Goal: Check status: Check status

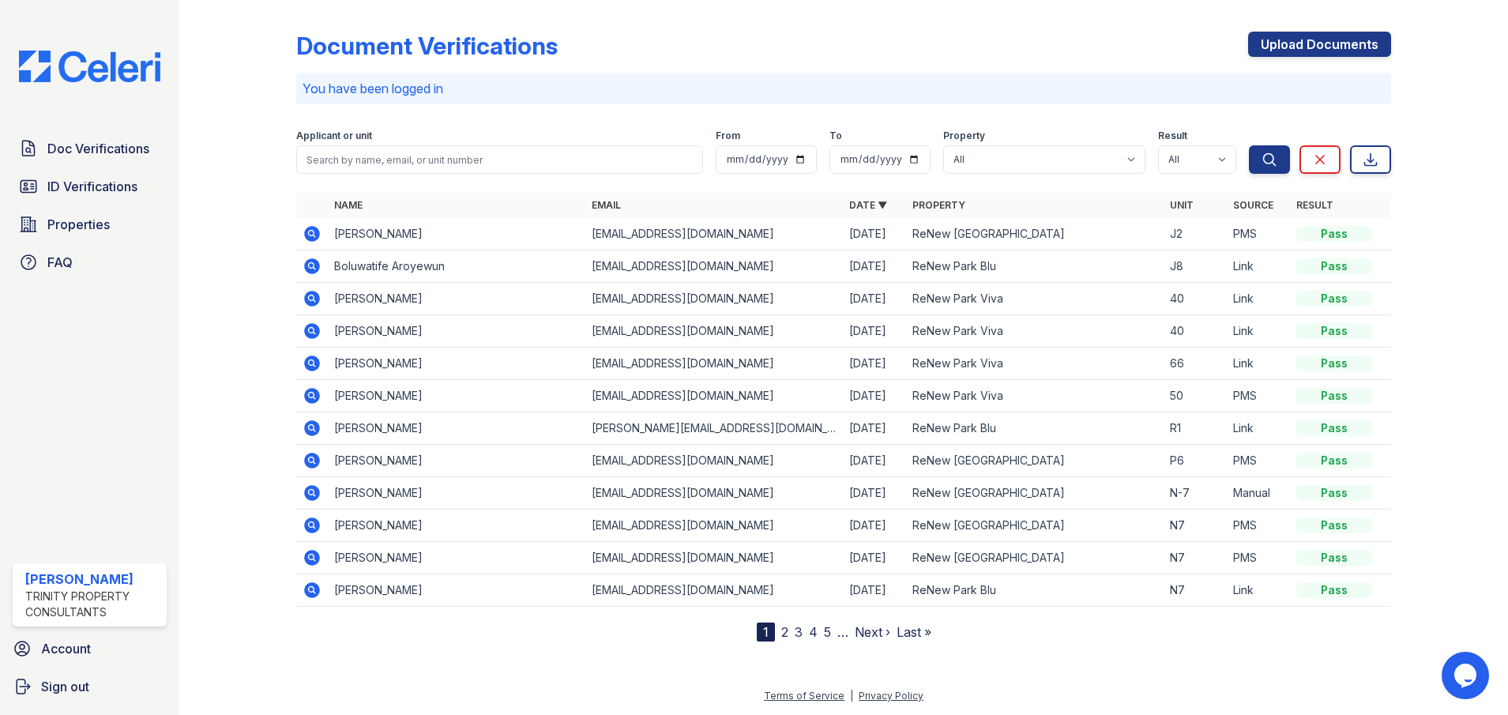
click at [316, 395] on icon at bounding box center [312, 396] width 16 height 16
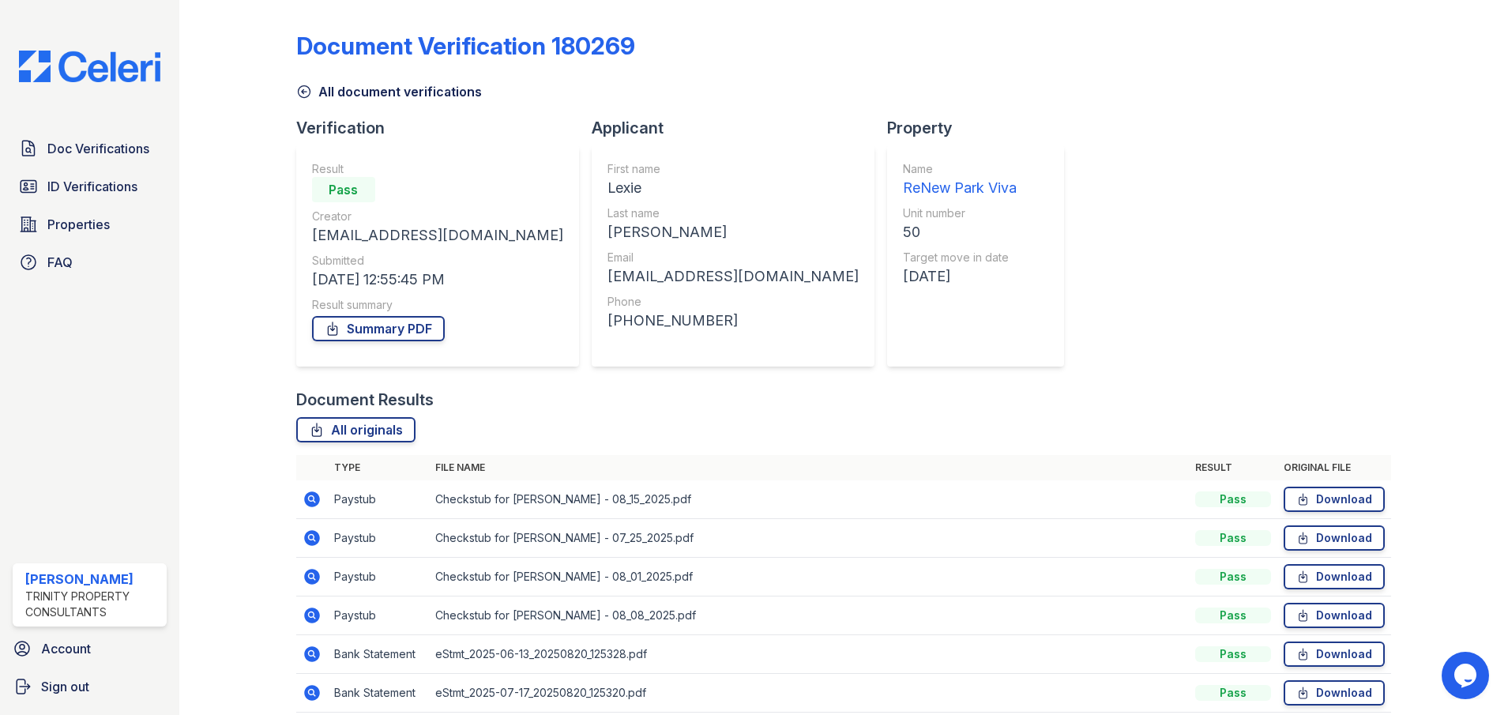
click at [1231, 314] on div "Document Verification 180269 All document verifications Verification Result Pas…" at bounding box center [843, 386] width 1095 height 760
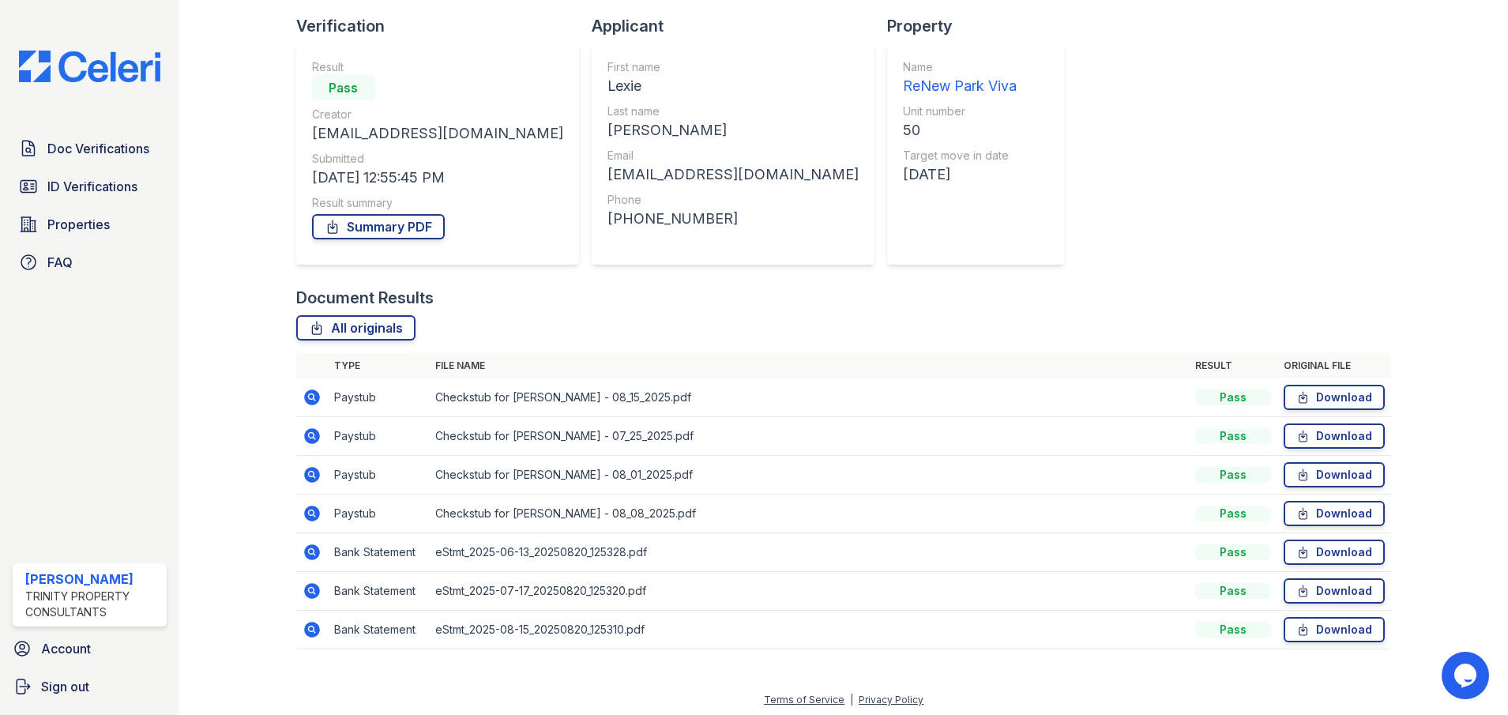
scroll to position [106, 0]
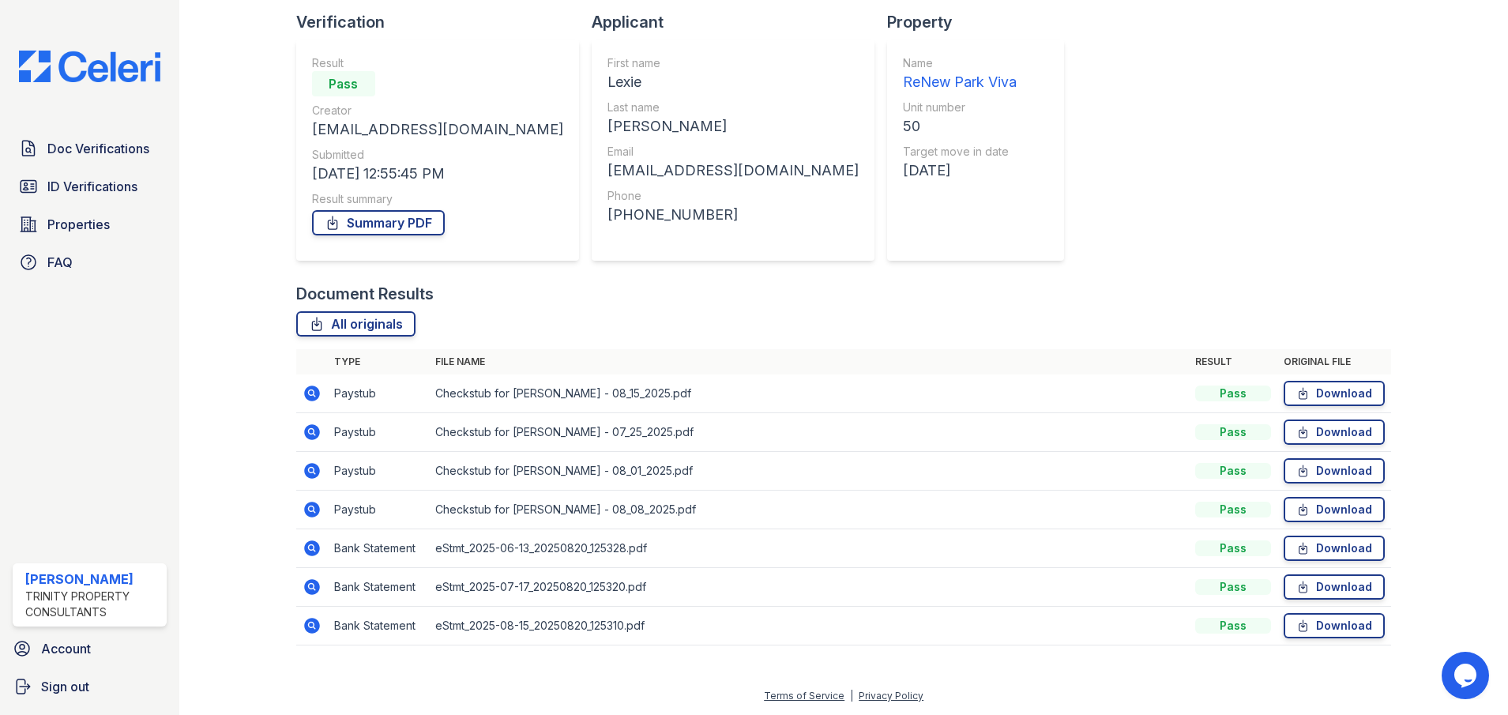
click at [1249, 209] on div "Document Verification 180269 All document verifications Verification Result Pas…" at bounding box center [843, 280] width 1095 height 760
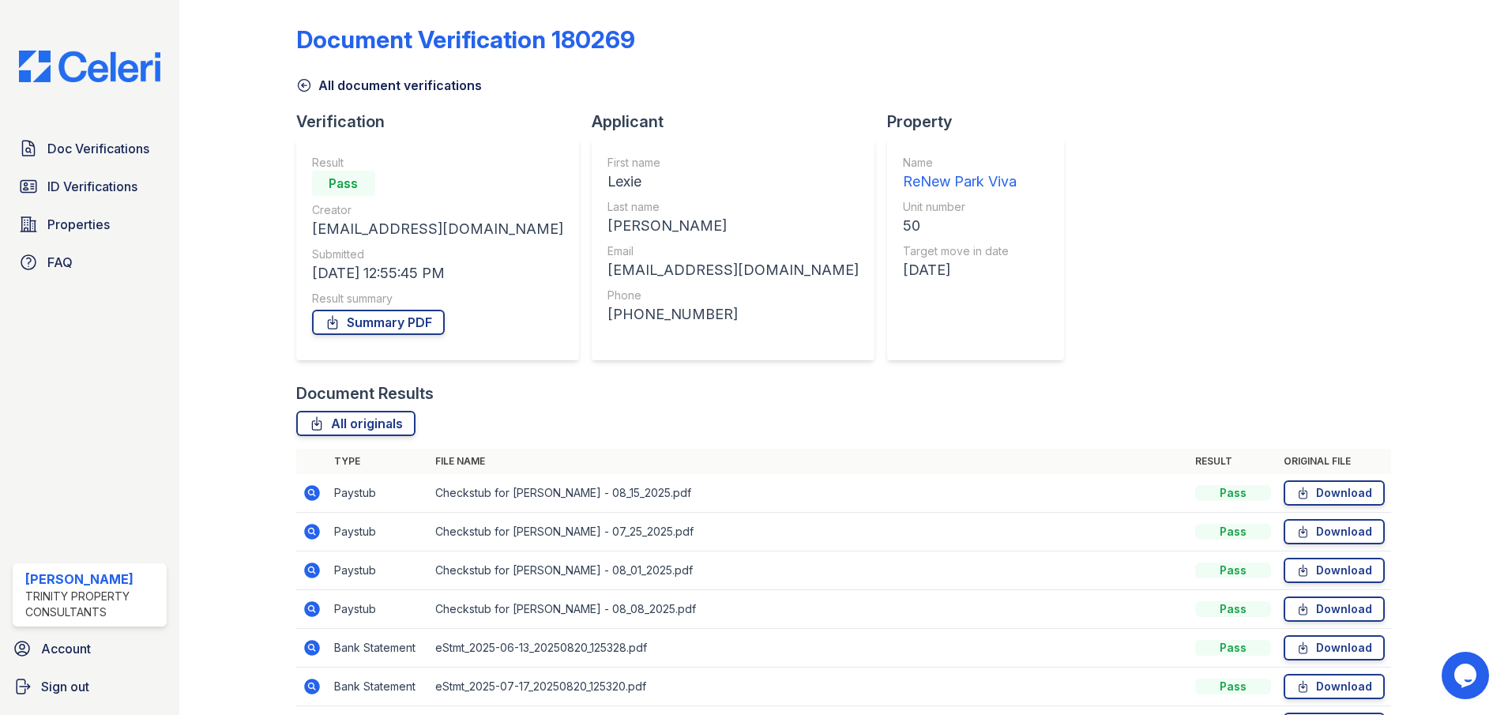
scroll to position [0, 0]
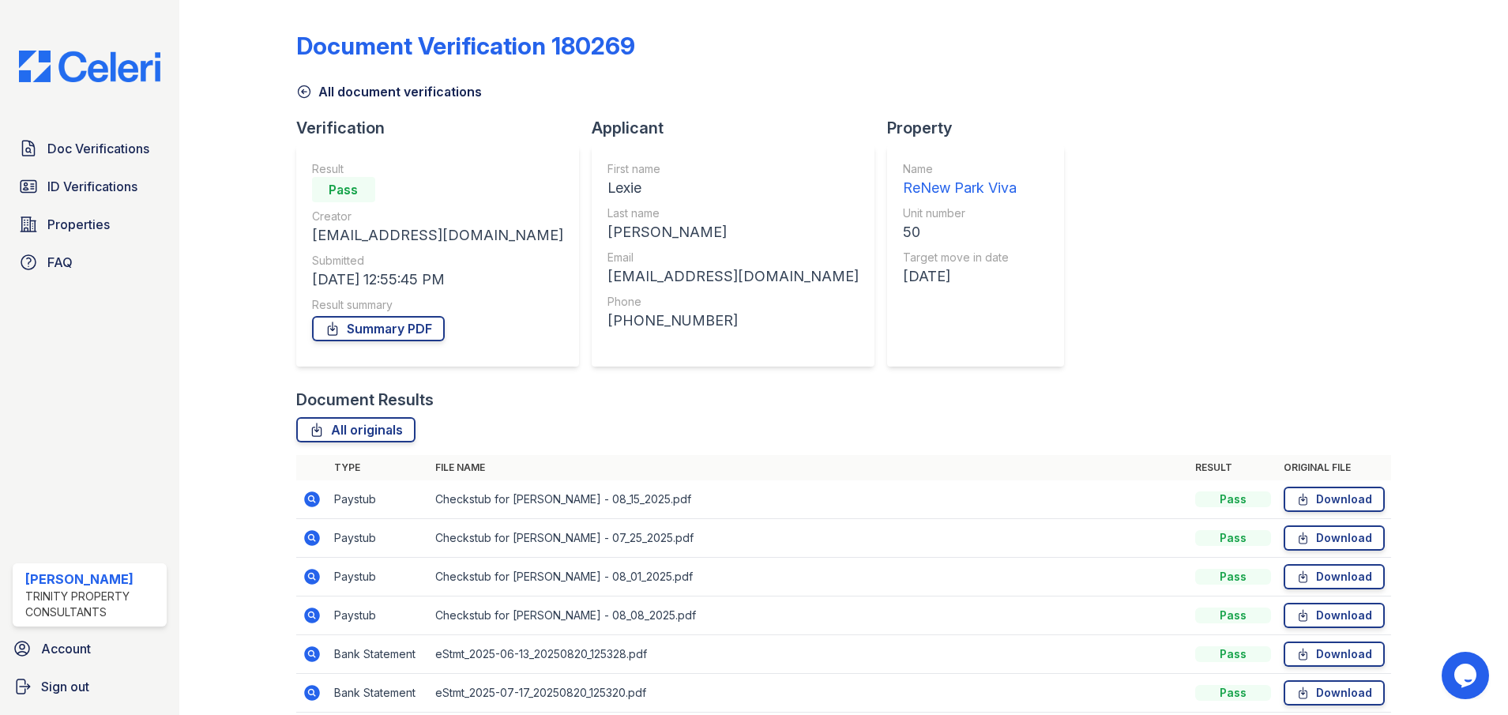
click at [1186, 174] on div "Document Verification 180269 All document verifications Verification Result Pas…" at bounding box center [843, 386] width 1095 height 760
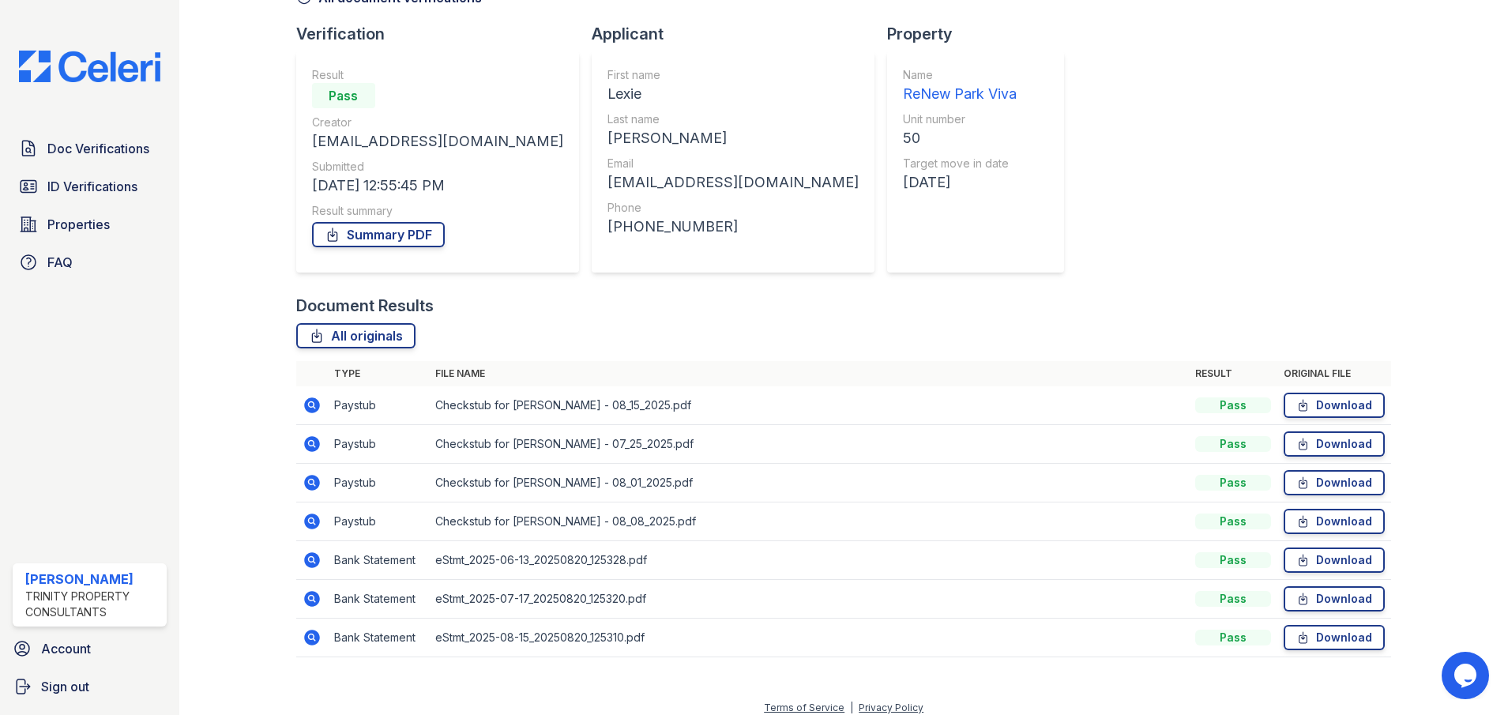
scroll to position [106, 0]
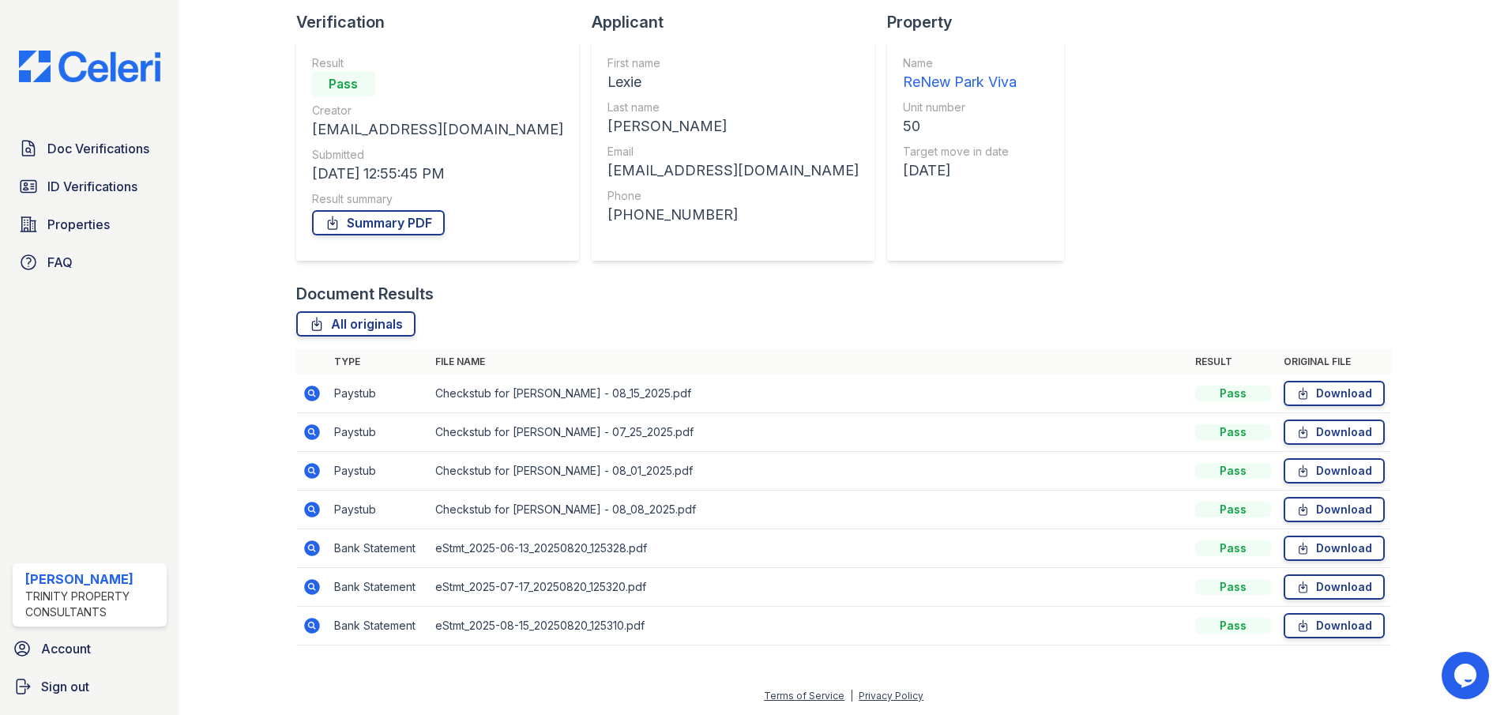
click at [306, 390] on icon at bounding box center [312, 393] width 16 height 16
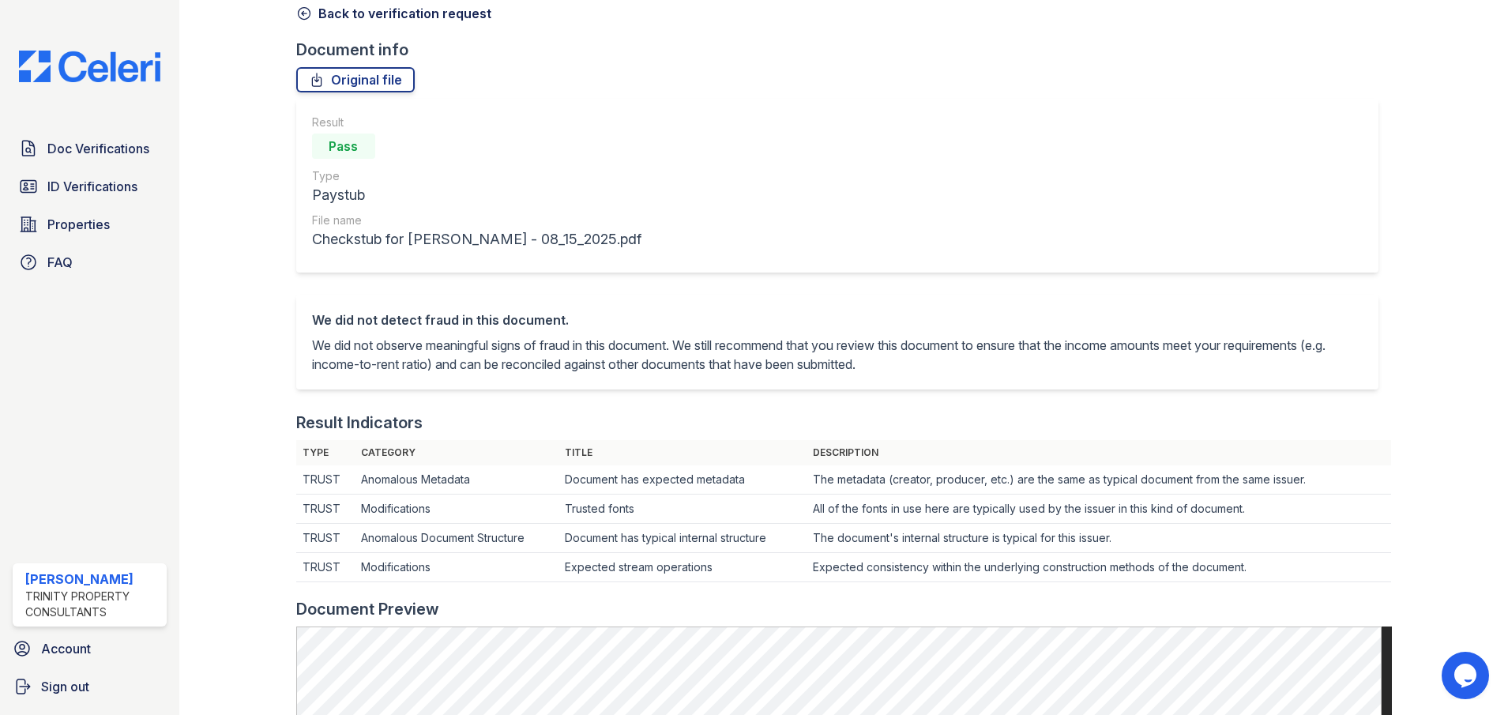
scroll to position [474, 0]
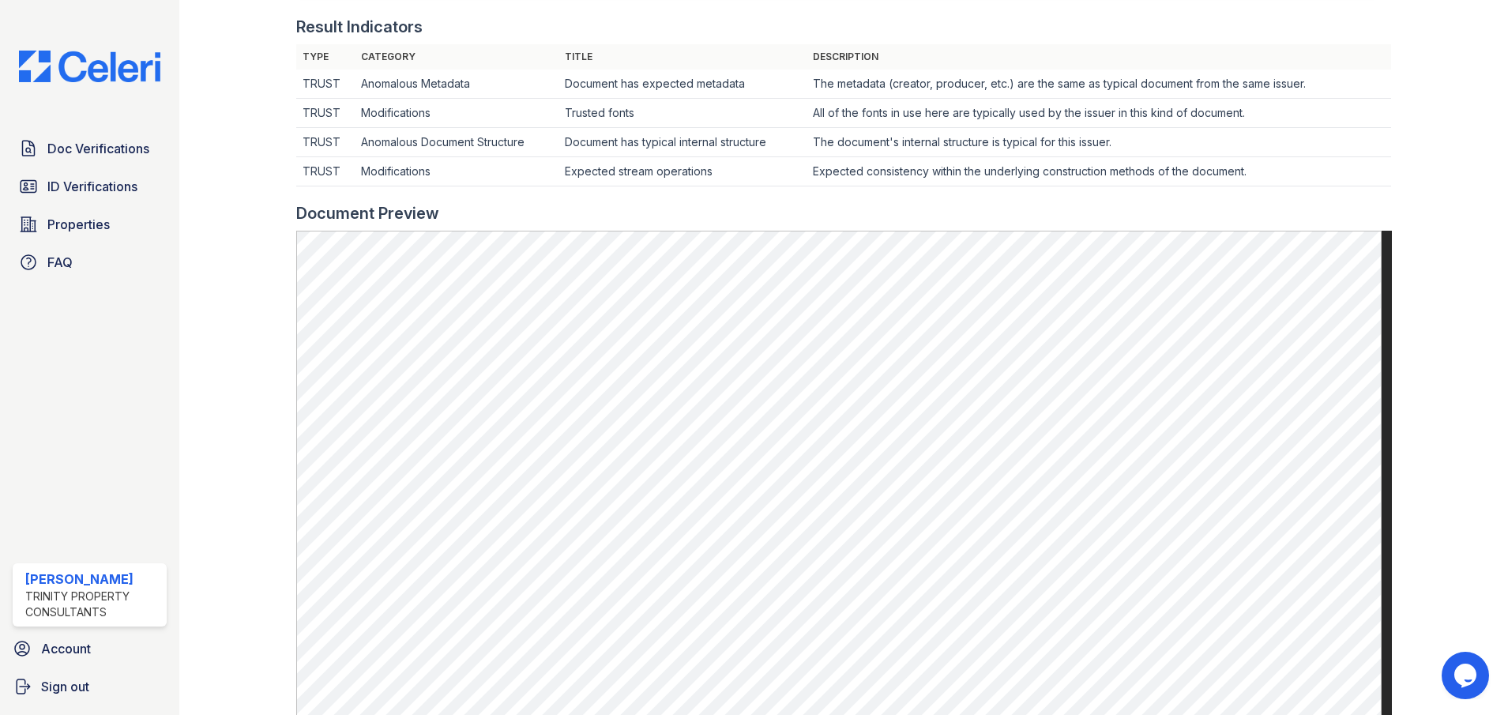
click at [229, 419] on div at bounding box center [251, 238] width 92 height 1413
